Goal: Book appointment/travel/reservation

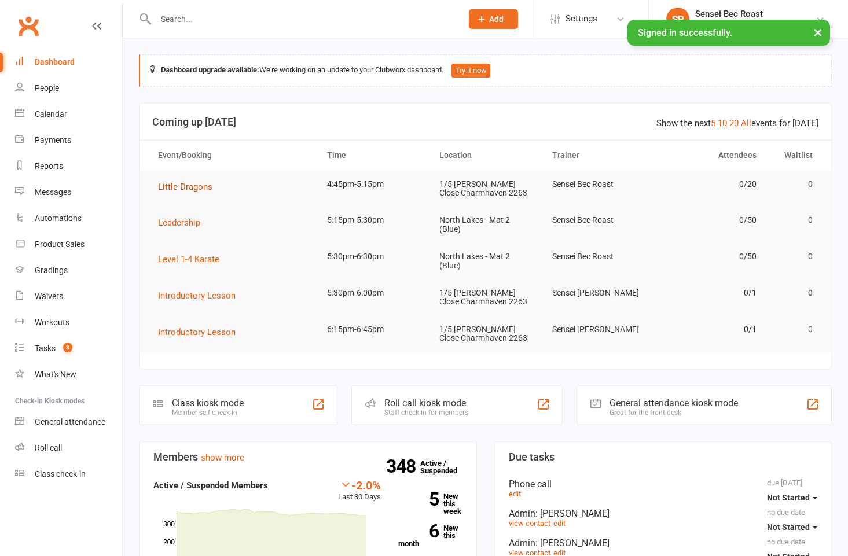
click at [169, 187] on span "Little Dragons" at bounding box center [185, 187] width 54 height 10
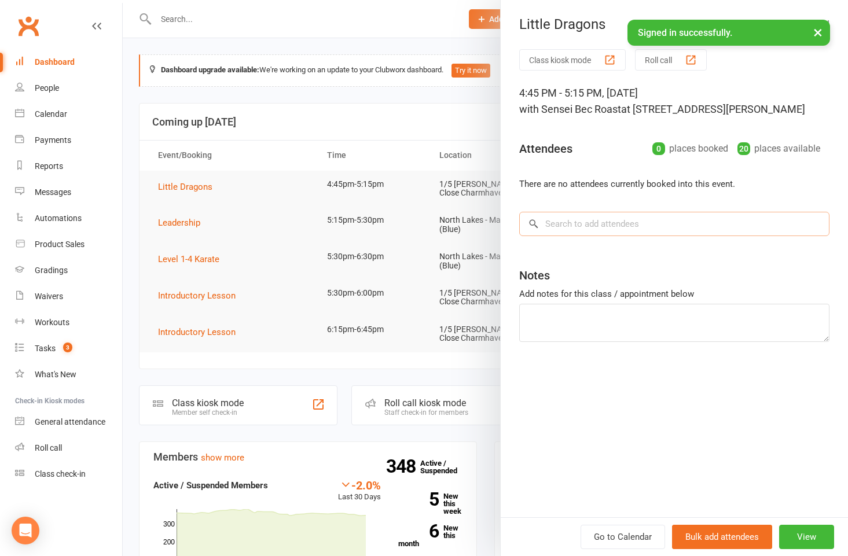
click at [597, 223] on input "search" at bounding box center [674, 224] width 310 height 24
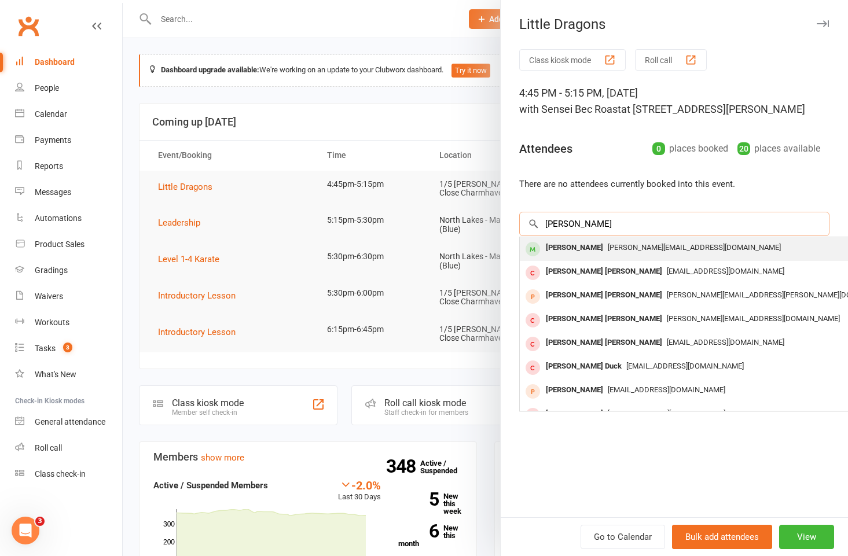
type input "[PERSON_NAME]"
click at [584, 251] on div "[PERSON_NAME]" at bounding box center [574, 248] width 67 height 17
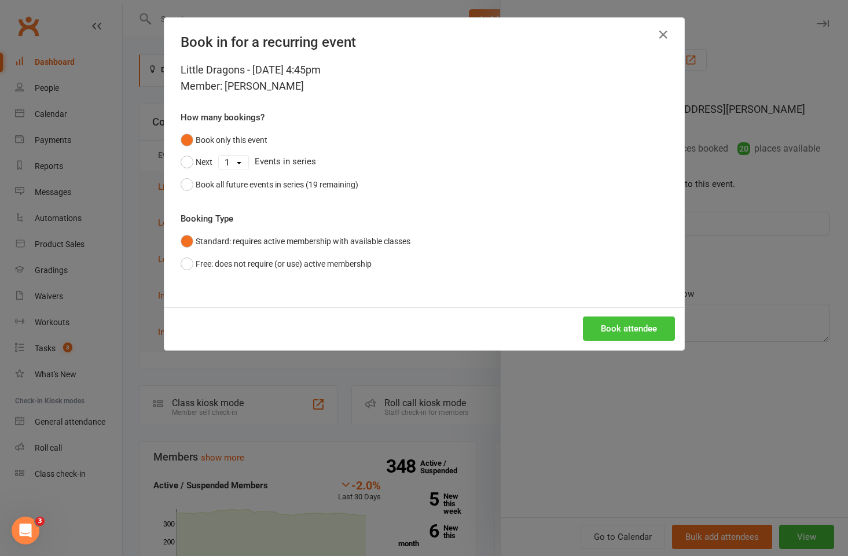
click at [607, 338] on button "Book attendee" at bounding box center [629, 328] width 92 height 24
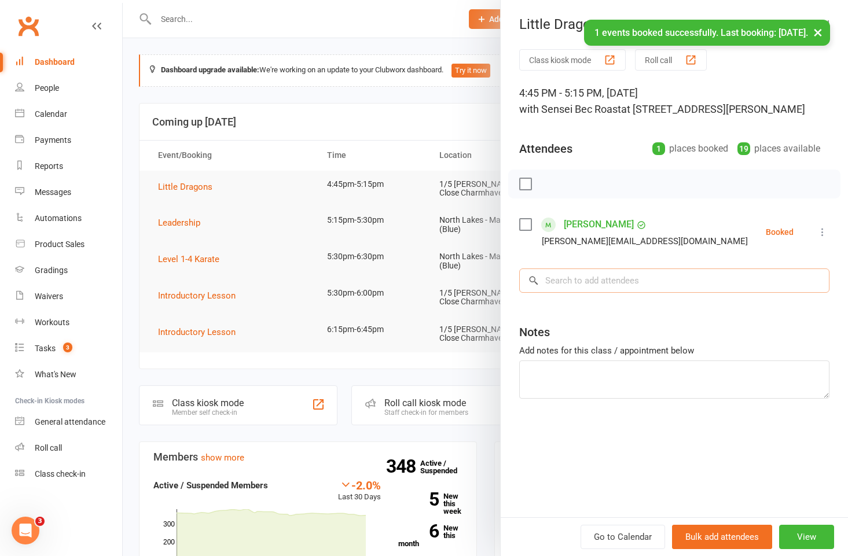
click at [597, 282] on input "search" at bounding box center [674, 280] width 310 height 24
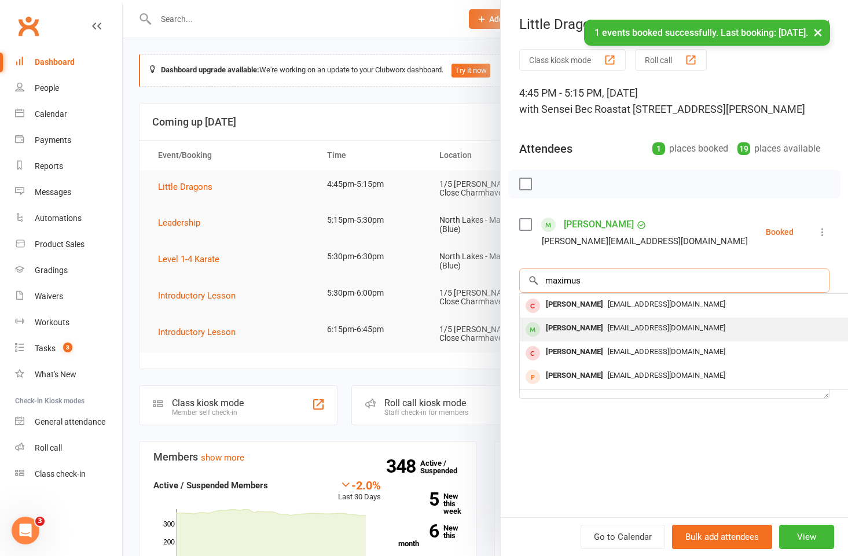
type input "maximus"
click at [597, 331] on div "[PERSON_NAME]" at bounding box center [574, 328] width 67 height 17
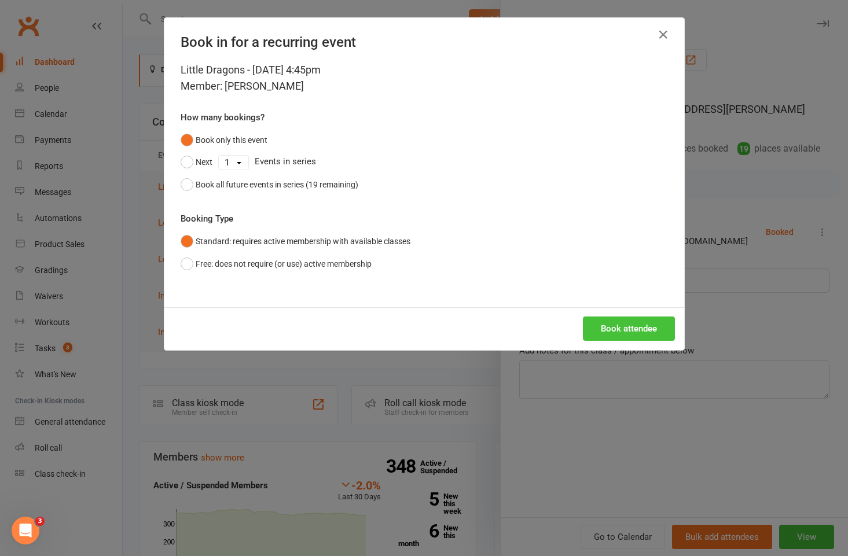
click at [604, 325] on button "Book attendee" at bounding box center [629, 328] width 92 height 24
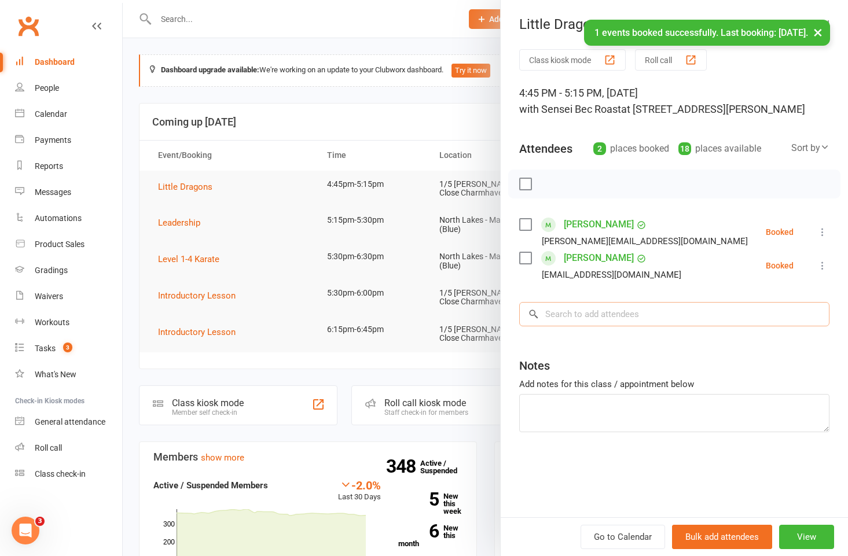
click at [603, 315] on input "search" at bounding box center [674, 314] width 310 height 24
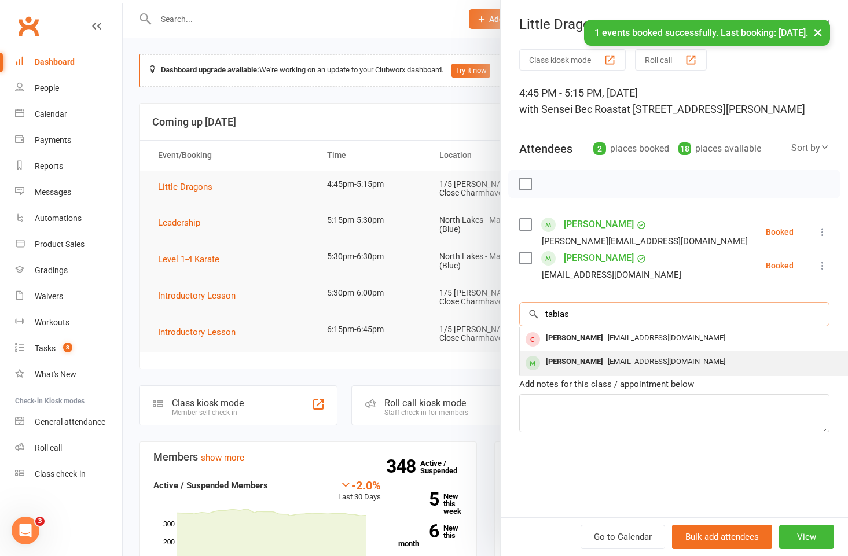
type input "tabias"
click at [590, 356] on div "[PERSON_NAME]" at bounding box center [574, 362] width 67 height 17
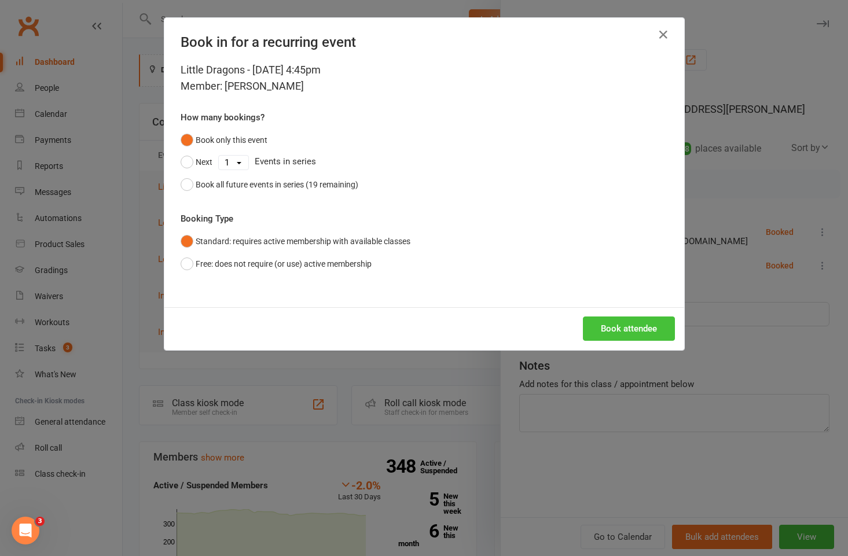
click at [599, 333] on button "Book attendee" at bounding box center [629, 328] width 92 height 24
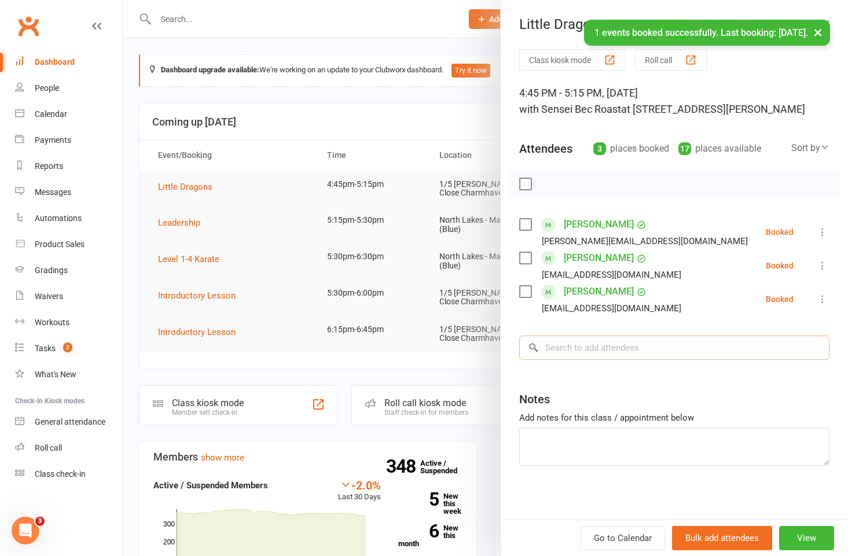
click at [591, 348] on input "search" at bounding box center [674, 348] width 310 height 24
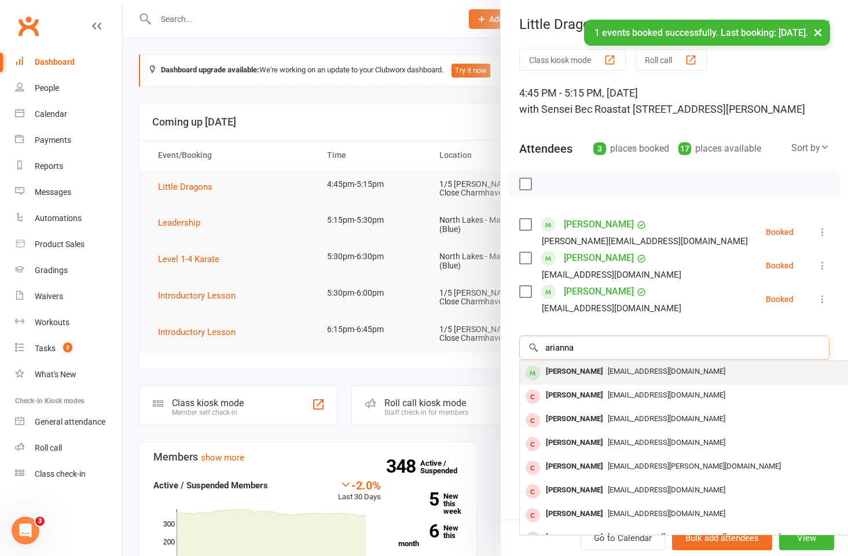
type input "arianna"
click at [596, 366] on div "[PERSON_NAME]" at bounding box center [574, 371] width 67 height 17
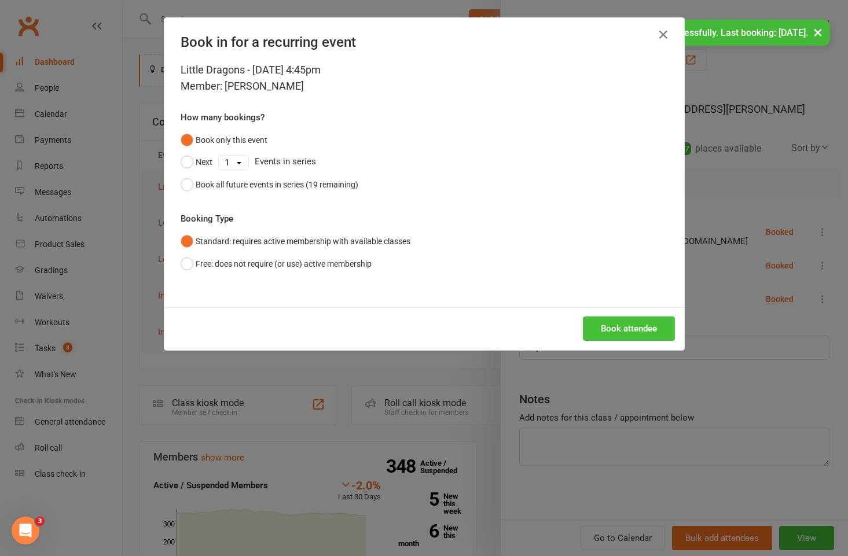
click at [607, 337] on button "Book attendee" at bounding box center [629, 328] width 92 height 24
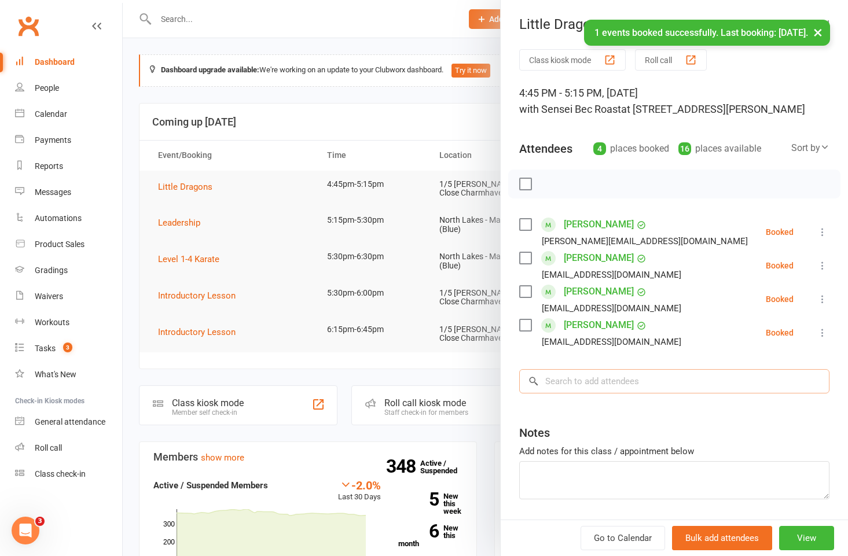
click at [579, 375] on input "search" at bounding box center [674, 381] width 310 height 24
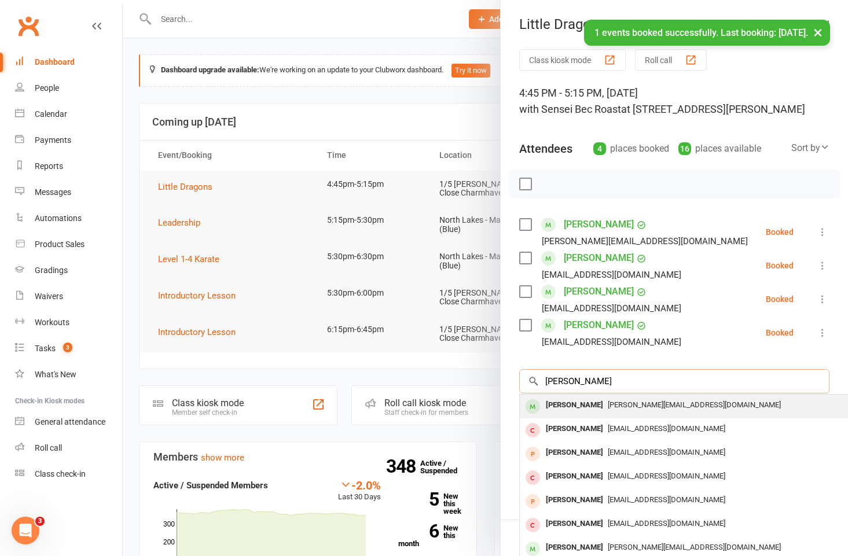
type input "[PERSON_NAME]"
click at [608, 403] on span "[PERSON_NAME][EMAIL_ADDRESS][DOMAIN_NAME]" at bounding box center [694, 404] width 173 height 9
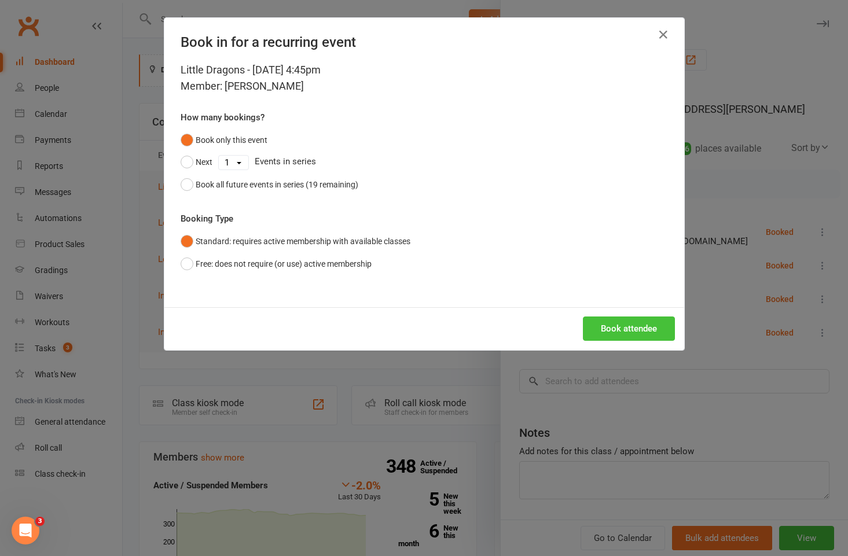
click at [595, 337] on button "Book attendee" at bounding box center [629, 328] width 92 height 24
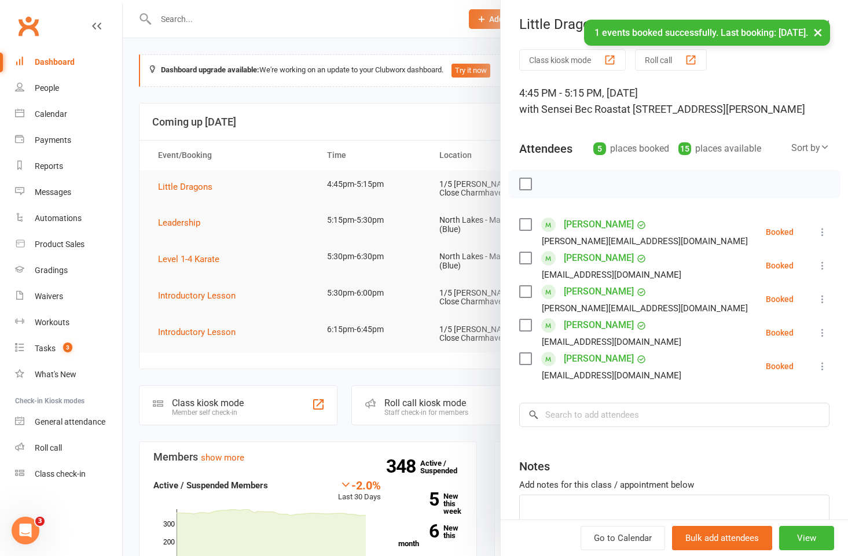
click at [519, 186] on label at bounding box center [525, 184] width 12 height 12
click at [554, 183] on button "button" at bounding box center [551, 184] width 20 height 20
